Goal: Check status: Check status

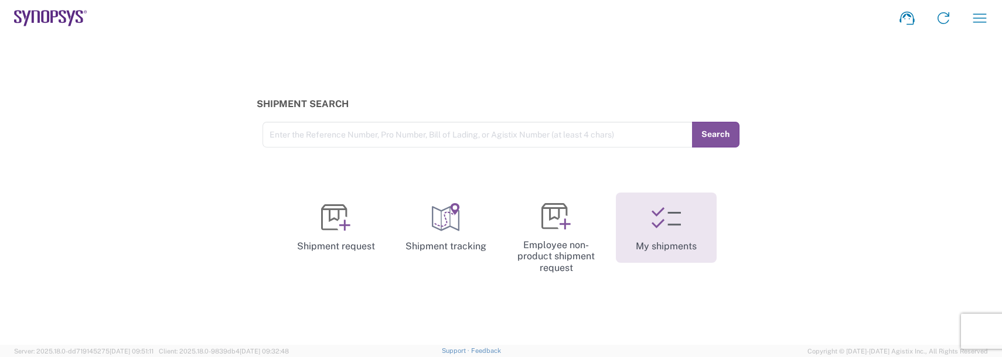
click at [687, 242] on link "My shipments" at bounding box center [666, 228] width 101 height 70
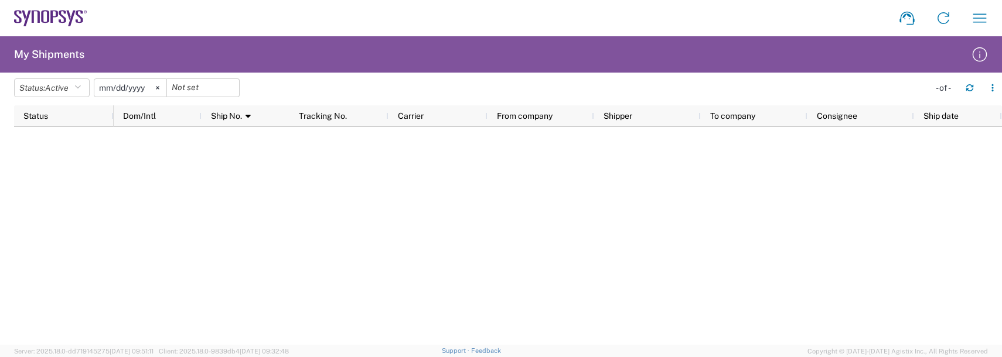
click at [118, 87] on input "[DATE]" at bounding box center [130, 88] width 72 height 18
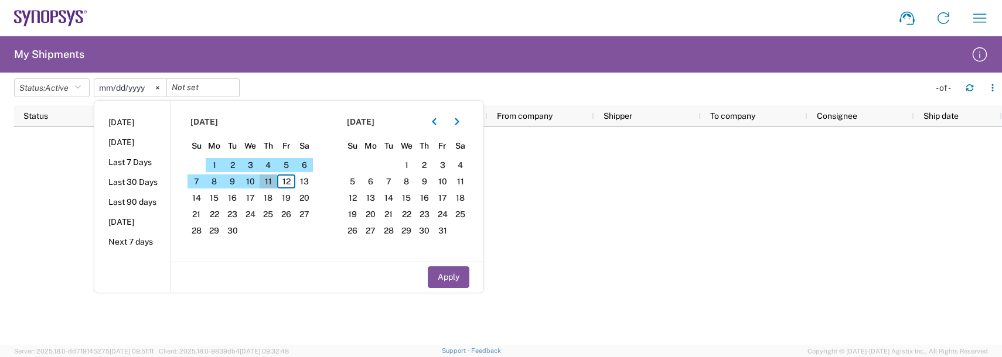
click at [270, 181] on span "11" at bounding box center [269, 182] width 18 height 14
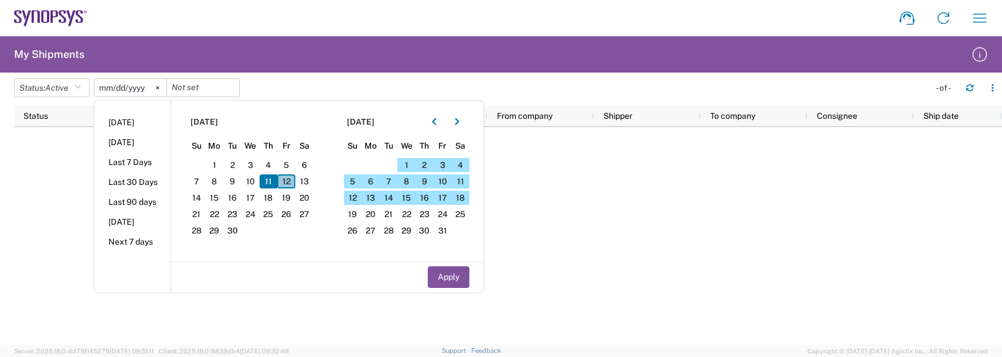
click at [290, 179] on span "12" at bounding box center [286, 182] width 18 height 14
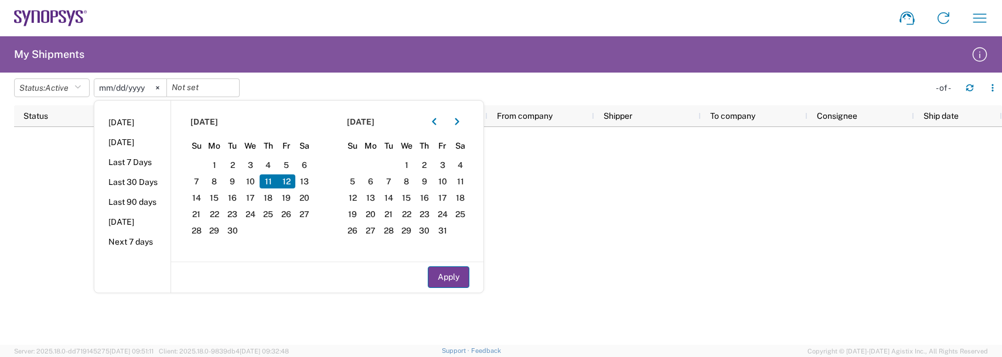
click at [438, 278] on button "Apply" at bounding box center [449, 278] width 42 height 22
type input "2025-09-11"
type input "2025-09-12"
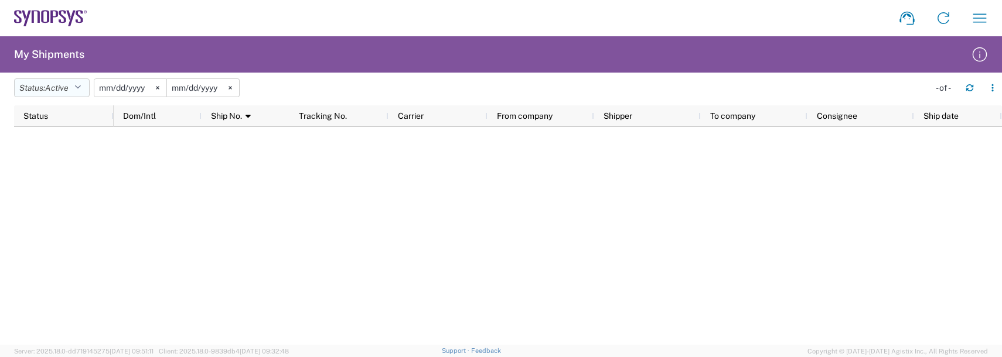
click at [53, 88] on span "Active" at bounding box center [56, 87] width 23 height 9
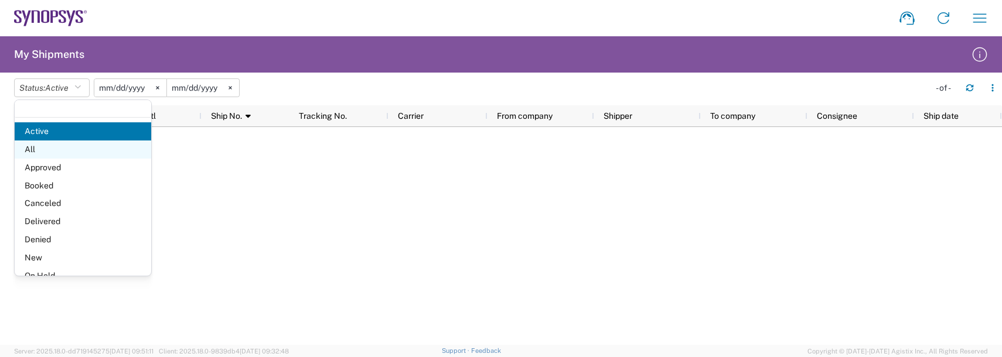
click at [33, 150] on span "All" at bounding box center [83, 150] width 137 height 18
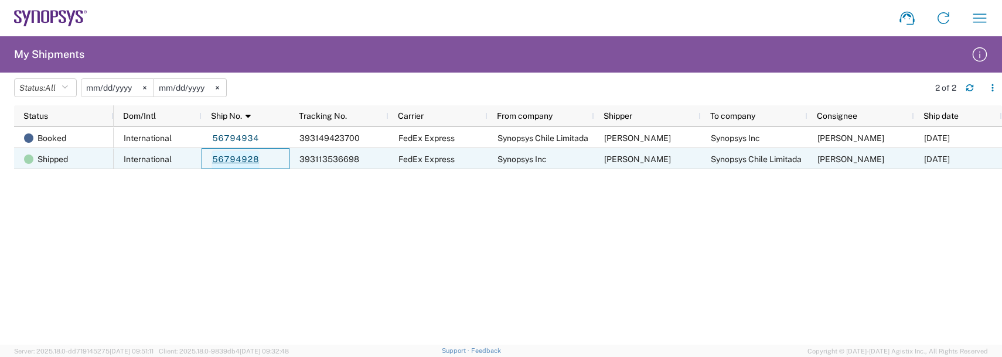
click at [240, 158] on link "56794928" at bounding box center [236, 160] width 48 height 19
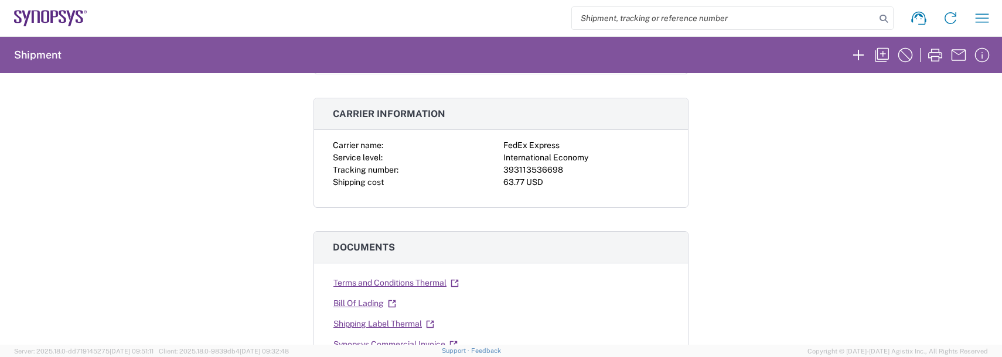
scroll to position [117, 0]
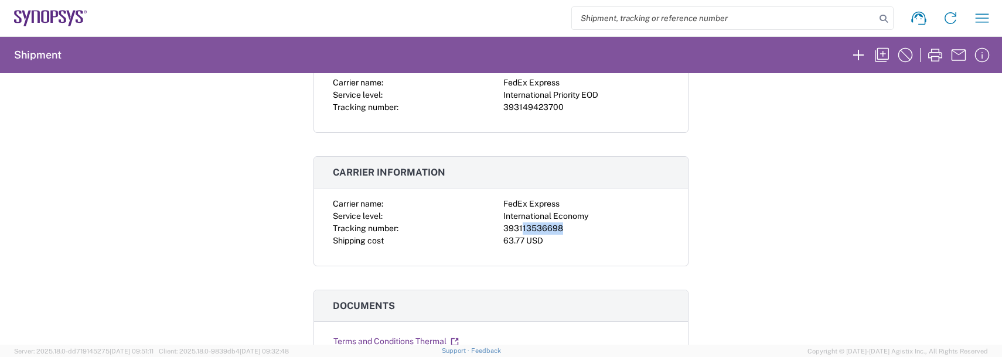
drag, startPoint x: 561, startPoint y: 230, endPoint x: 517, endPoint y: 229, distance: 44.0
click at [517, 229] on div "393113536698" at bounding box center [586, 229] width 166 height 12
drag, startPoint x: 517, startPoint y: 229, endPoint x: 561, endPoint y: 103, distance: 134.2
click at [561, 103] on div "393149423700" at bounding box center [586, 107] width 166 height 12
drag, startPoint x: 563, startPoint y: 107, endPoint x: 499, endPoint y: 110, distance: 63.9
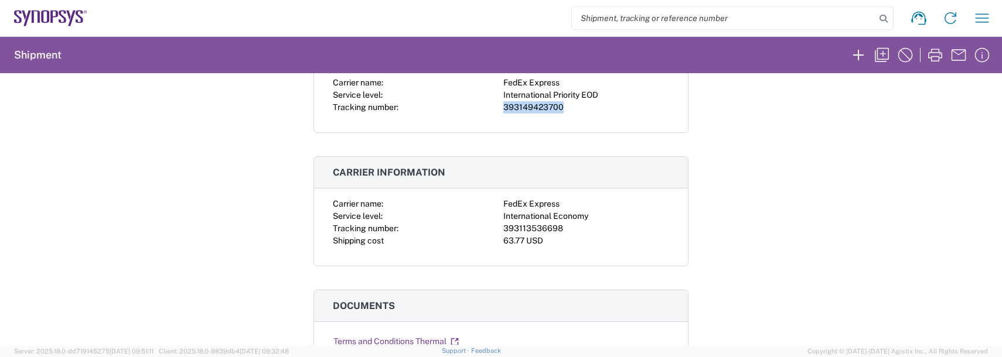
click at [503, 110] on div "393149423700" at bounding box center [586, 107] width 166 height 12
copy div "393149423700"
click at [602, 251] on div "Carrier name: FedEx Express Service level: International Economy Tracking numbe…" at bounding box center [501, 232] width 374 height 68
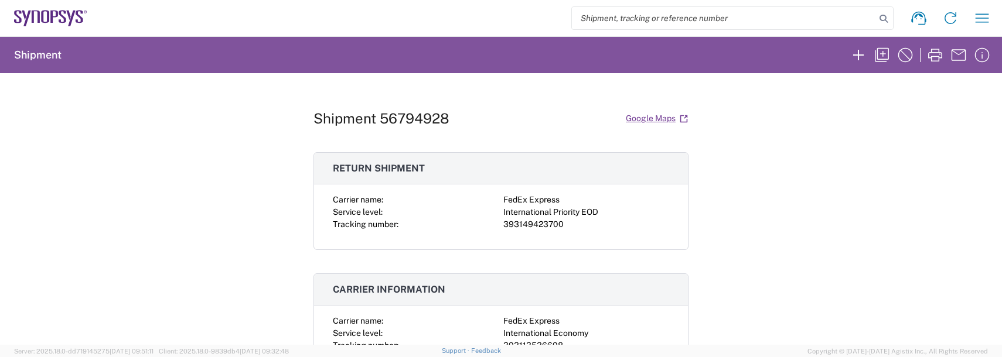
scroll to position [59, 0]
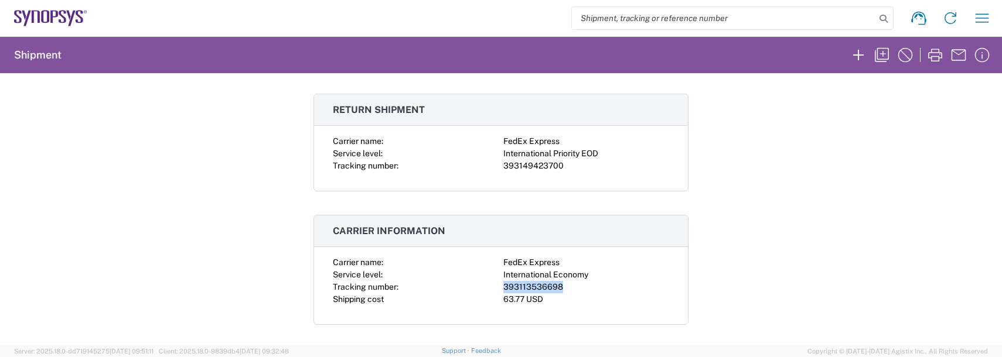
drag, startPoint x: 562, startPoint y: 288, endPoint x: 497, endPoint y: 285, distance: 65.7
click at [497, 285] on div "Carrier name: FedEx Express Service level: International Economy Tracking numbe…" at bounding box center [501, 281] width 336 height 49
drag, startPoint x: 497, startPoint y: 285, endPoint x: 501, endPoint y: 290, distance: 6.7
copy div "393113536698"
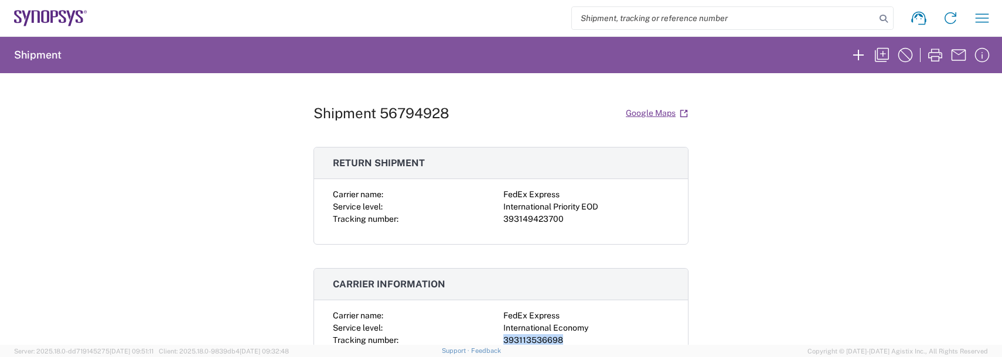
scroll to position [0, 0]
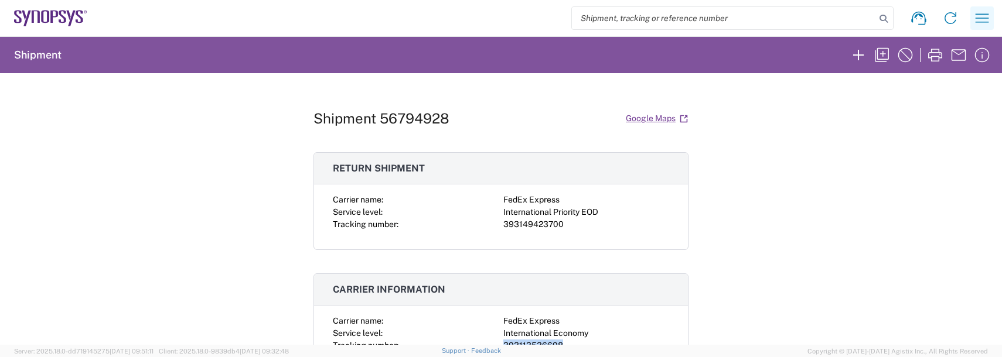
click at [983, 23] on icon "button" at bounding box center [982, 18] width 19 height 19
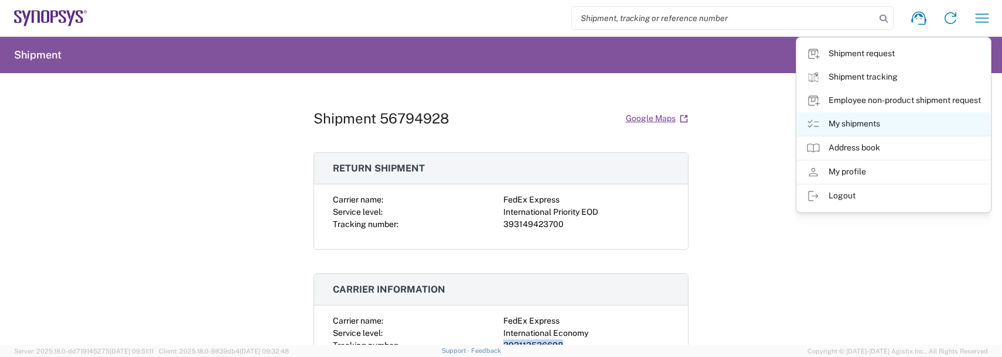
click at [839, 118] on link "My shipments" at bounding box center [893, 123] width 193 height 23
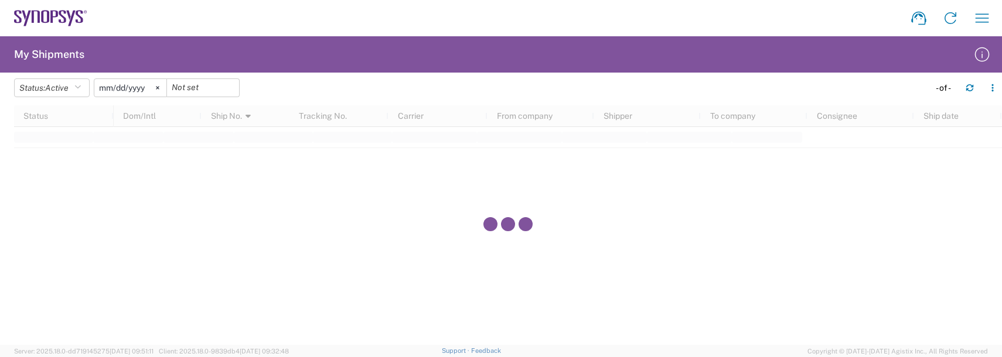
click at [112, 88] on input "2025-05-12" at bounding box center [130, 88] width 72 height 18
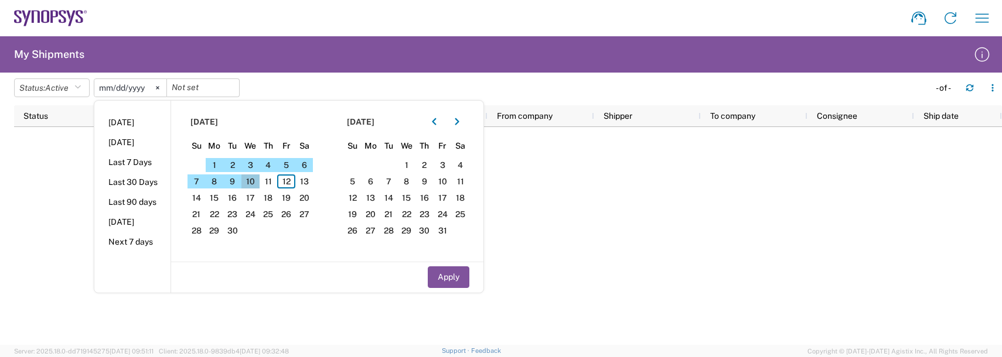
click at [260, 180] on span "10" at bounding box center [250, 182] width 18 height 14
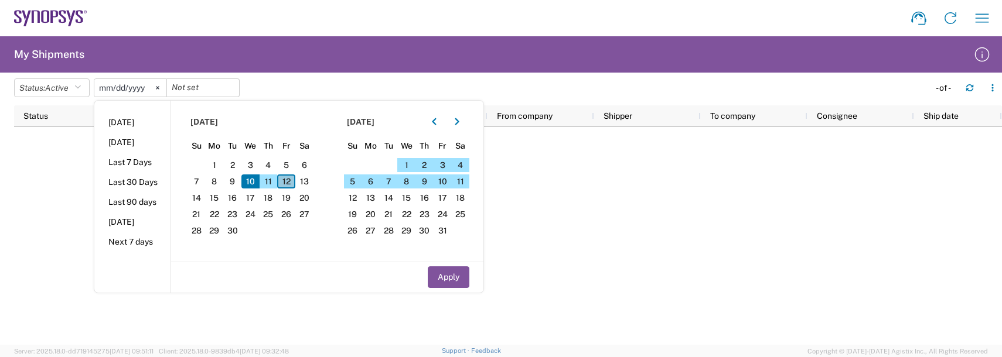
click at [287, 178] on span "12" at bounding box center [286, 182] width 18 height 14
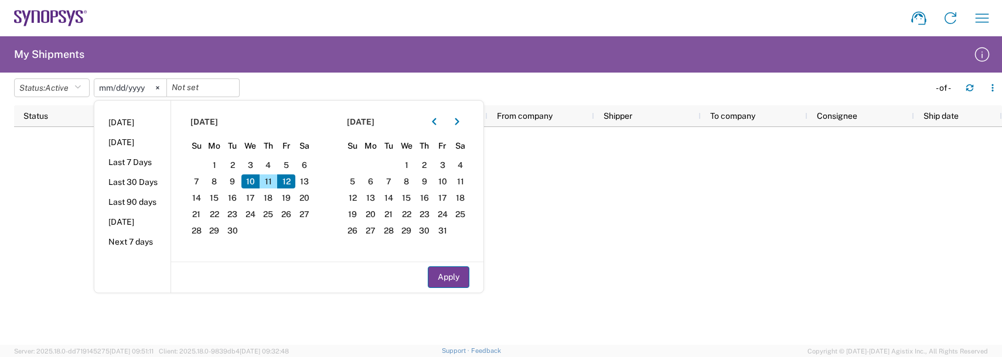
click at [449, 277] on button "Apply" at bounding box center [449, 278] width 42 height 22
type input "2025-09-10"
type input "2025-09-12"
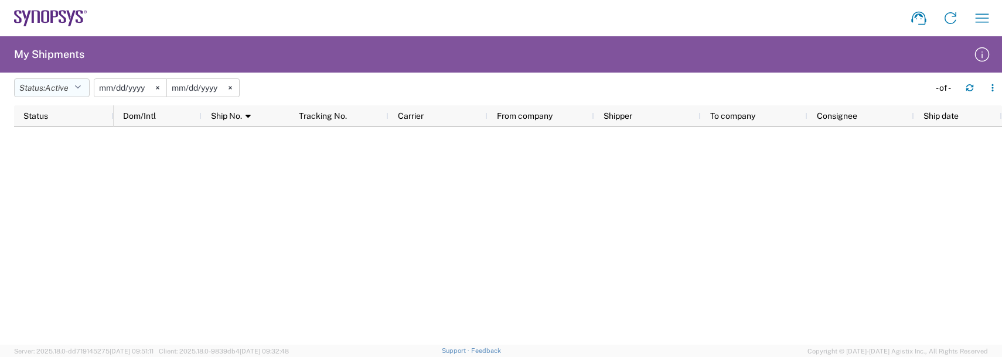
click at [77, 81] on button "Status: Active" at bounding box center [52, 88] width 76 height 19
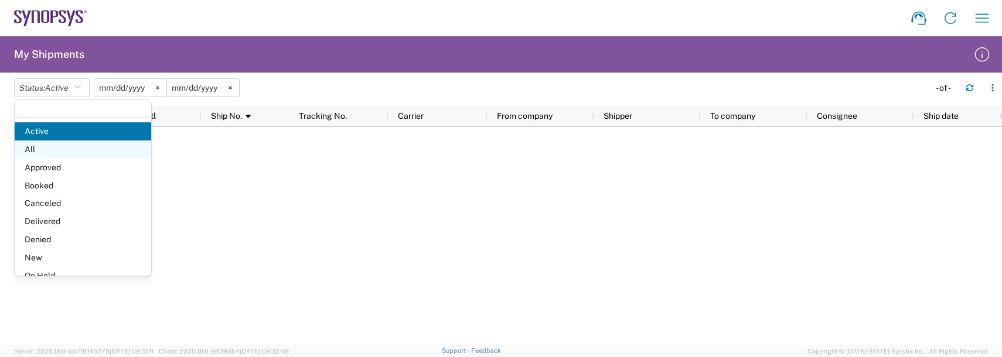
click at [38, 151] on span "All" at bounding box center [83, 150] width 137 height 18
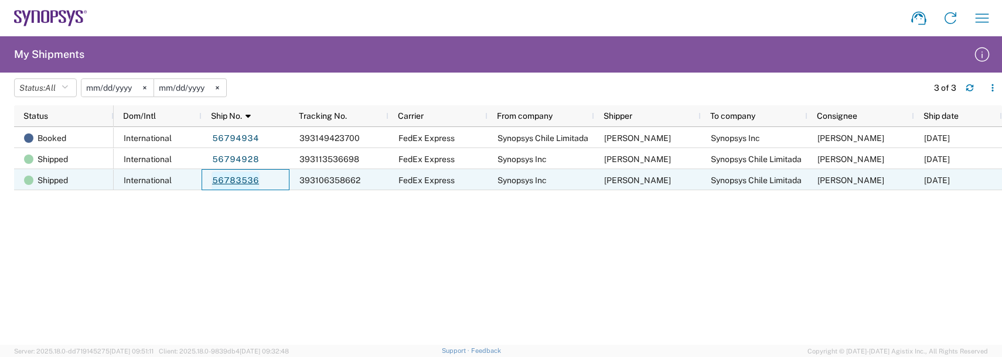
click at [242, 182] on link "56783536" at bounding box center [236, 181] width 48 height 19
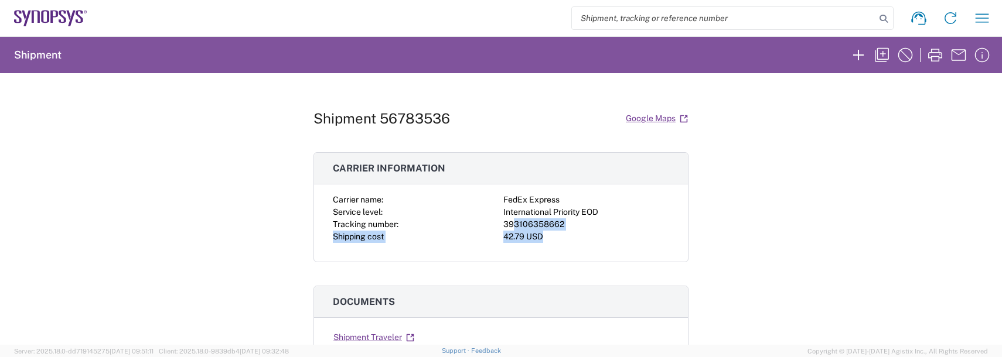
drag, startPoint x: 570, startPoint y: 231, endPoint x: 510, endPoint y: 226, distance: 59.4
click at [510, 226] on div "Carrier name: FedEx Express Service level: International Priority EOD Tracking …" at bounding box center [501, 218] width 336 height 49
drag, startPoint x: 510, startPoint y: 226, endPoint x: 563, endPoint y: 224, distance: 52.8
click at [563, 224] on div "393106358662" at bounding box center [586, 225] width 166 height 12
drag, startPoint x: 567, startPoint y: 225, endPoint x: 500, endPoint y: 221, distance: 66.9
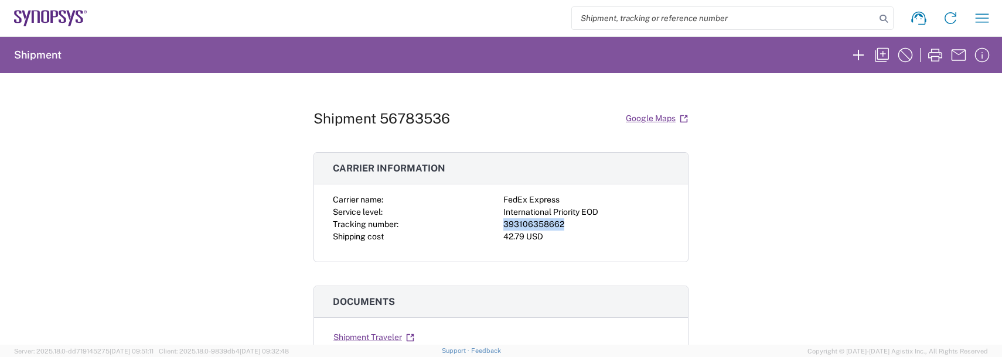
click at [503, 221] on div "393106358662" at bounding box center [586, 225] width 166 height 12
drag, startPoint x: 500, startPoint y: 221, endPoint x: 507, endPoint y: 226, distance: 8.0
copy div "393106358662"
